Goal: Submit feedback/report problem

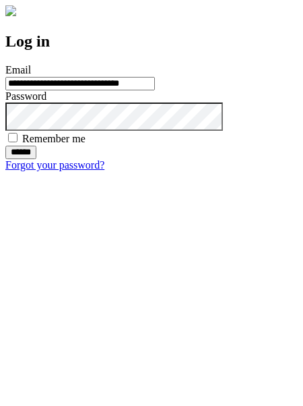
click at [36, 159] on input "******" at bounding box center [20, 152] width 31 height 13
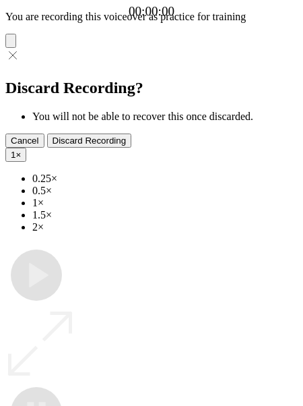
type input "**********"
